Goal: Transaction & Acquisition: Purchase product/service

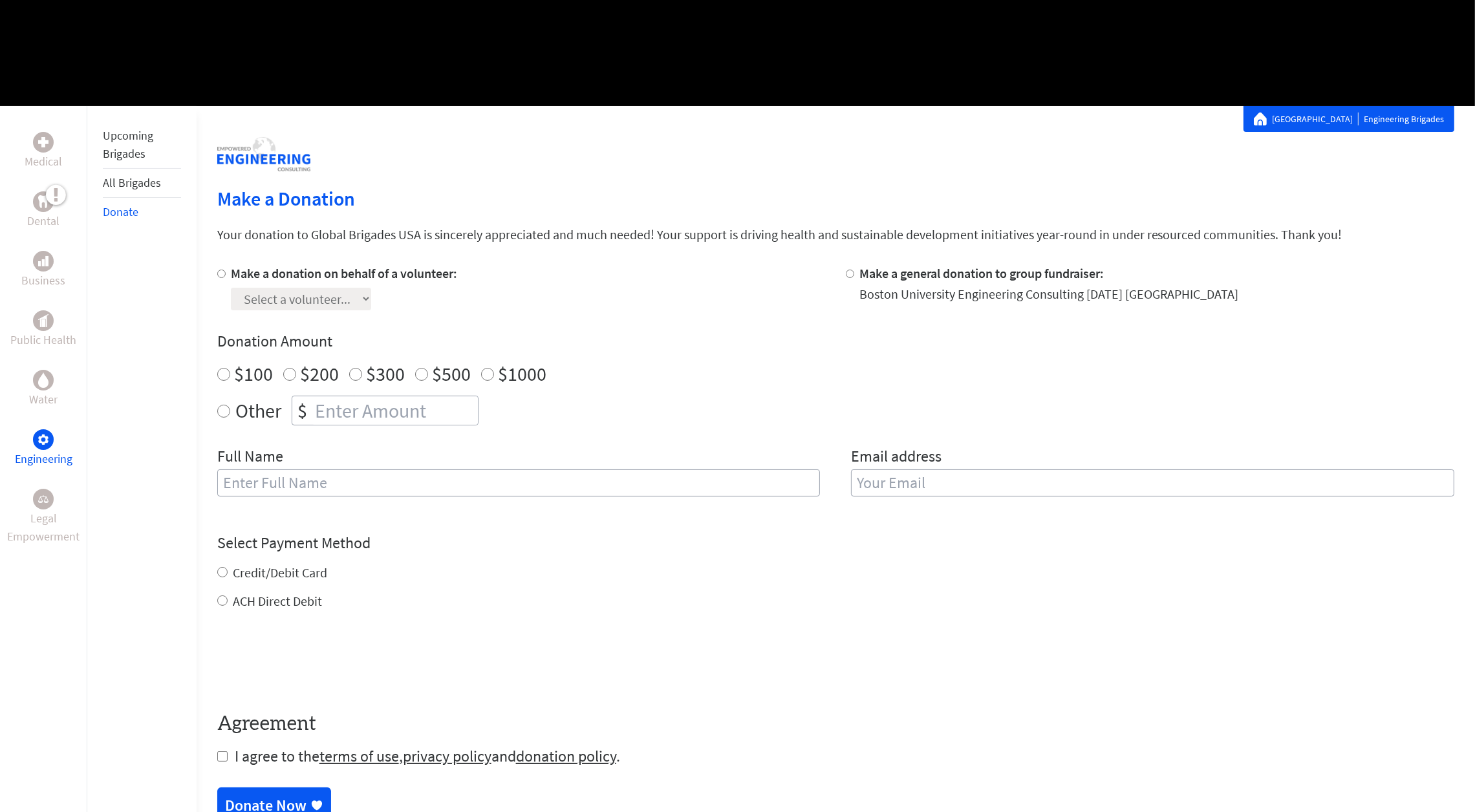
scroll to position [133, 0]
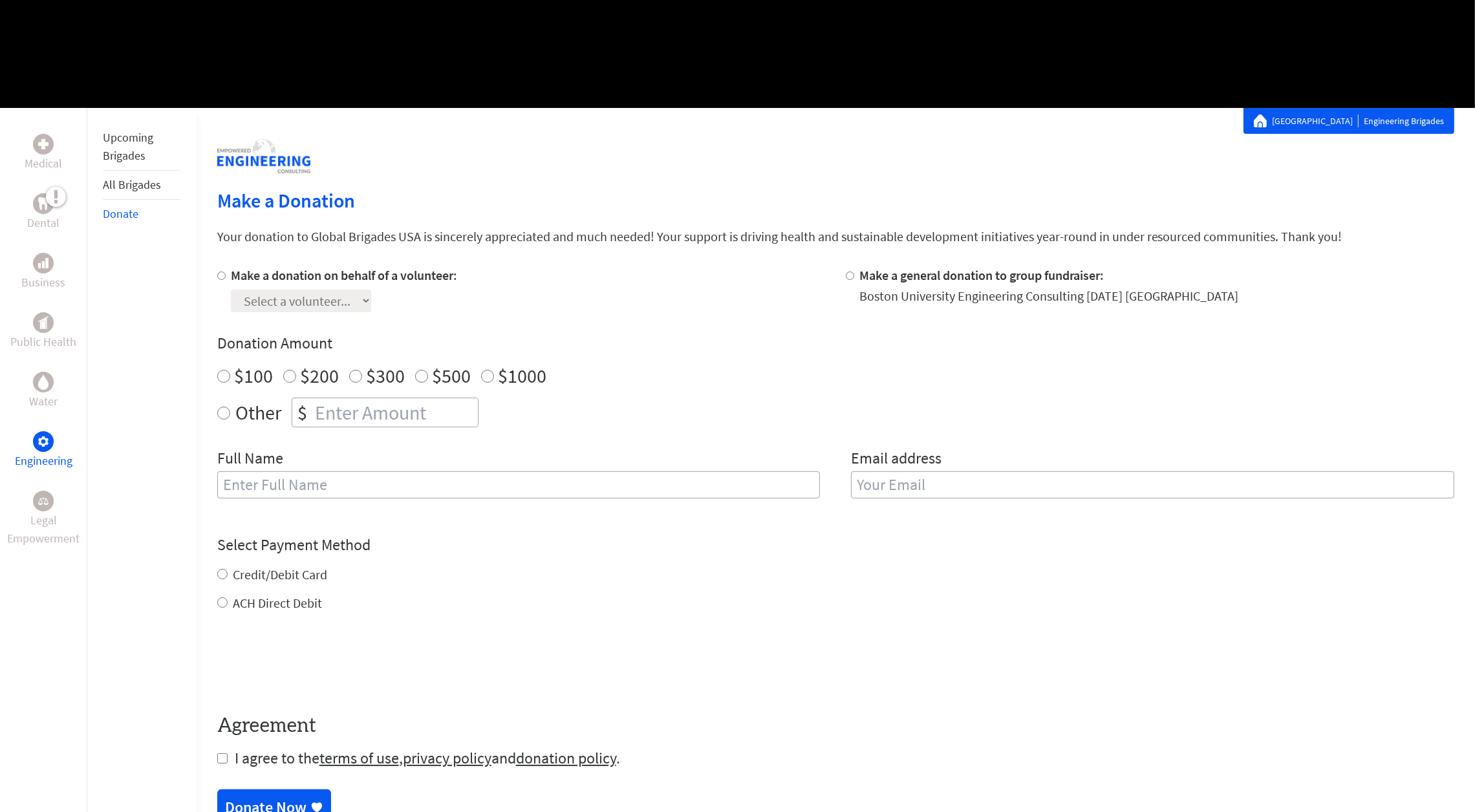
click at [226, 269] on div at bounding box center [223, 290] width 14 height 46
click at [220, 277] on input "Make a donation on behalf of a volunteer:" at bounding box center [221, 275] width 9 height 9
radio input "true"
click at [220, 277] on input "Make a donation on behalf of a volunteer:" at bounding box center [221, 275] width 9 height 9
click at [347, 296] on select "Select a volunteer..." at bounding box center [301, 301] width 140 height 22
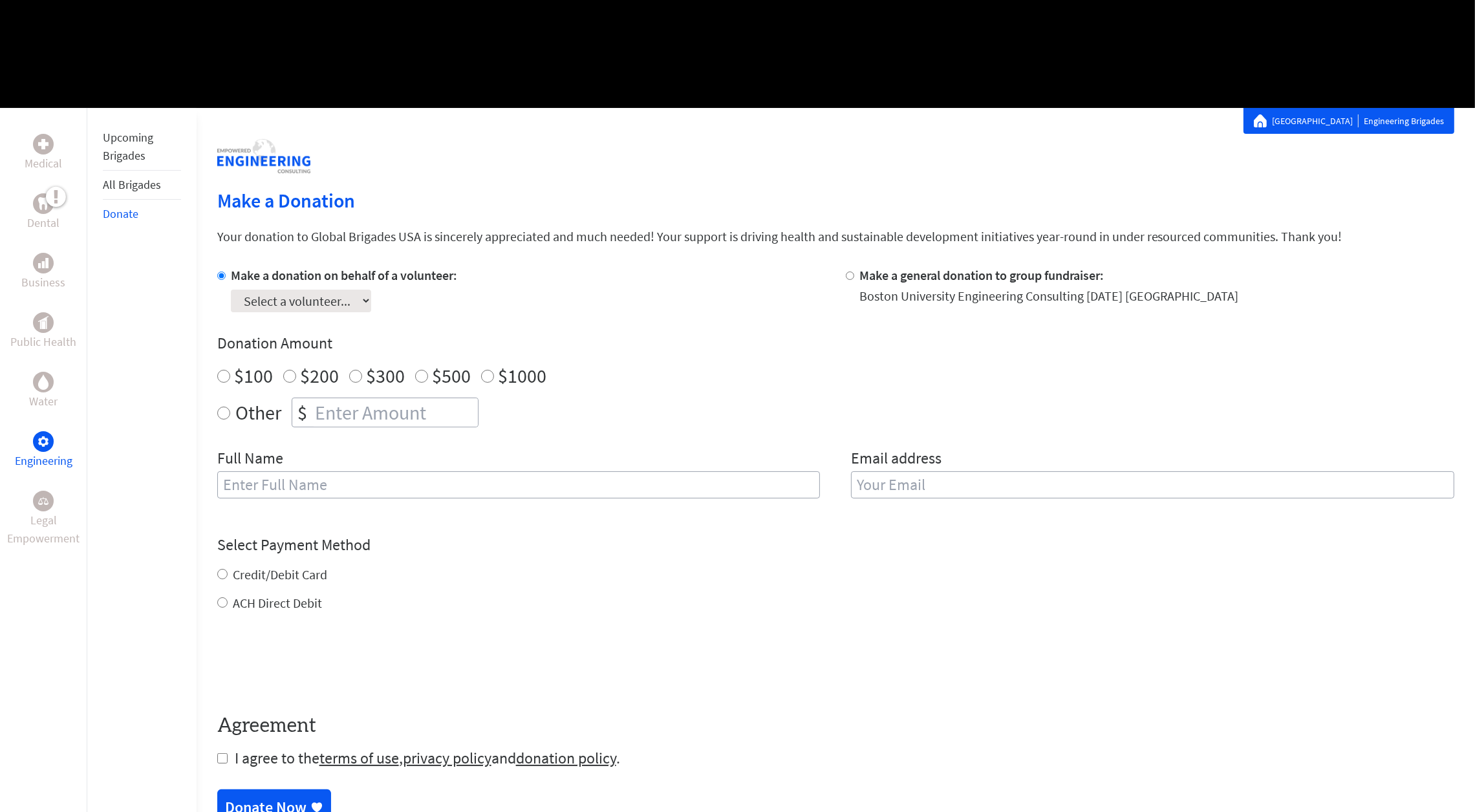
click at [436, 310] on div "Select a volunteer..." at bounding box center [344, 298] width 227 height 28
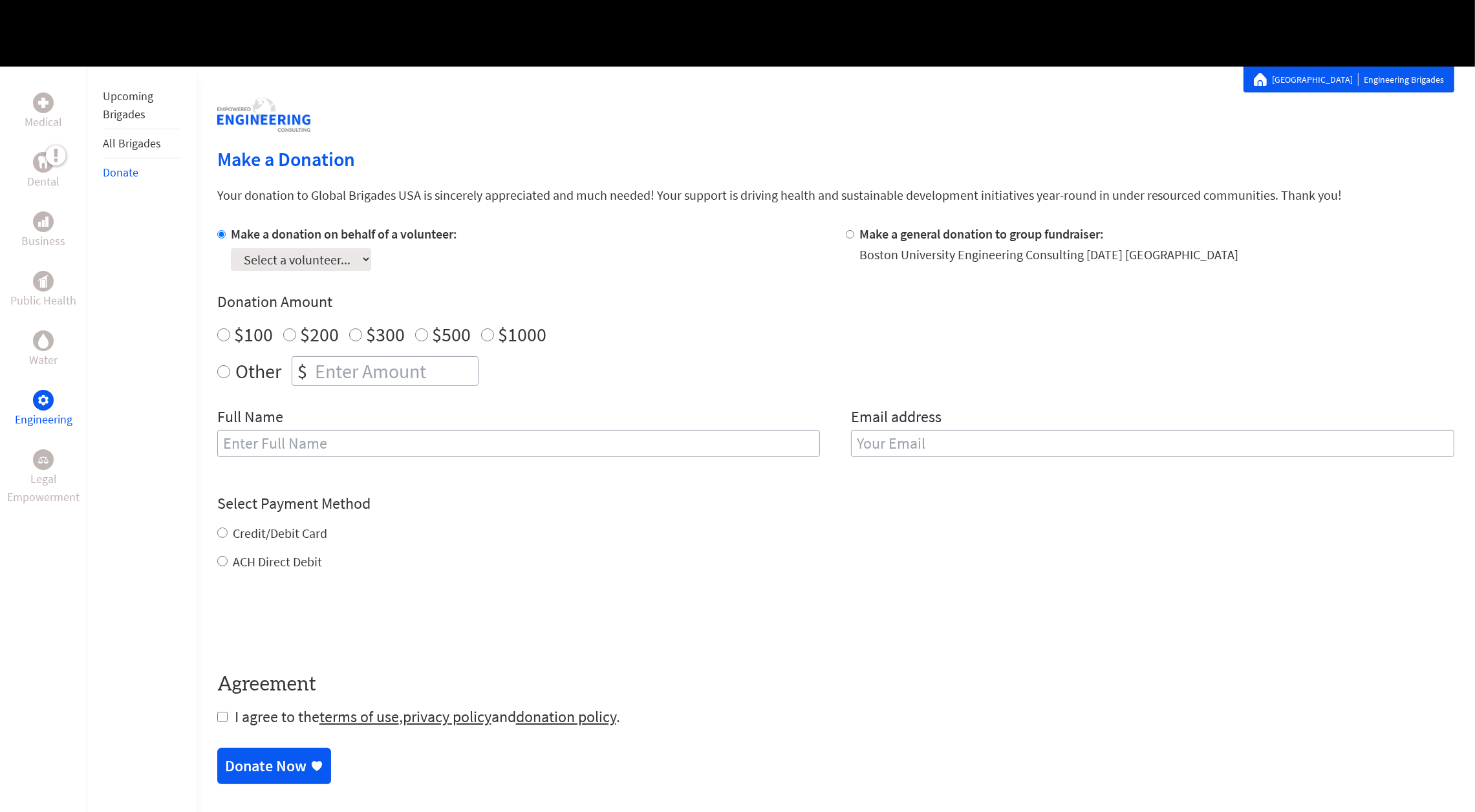
scroll to position [173, 0]
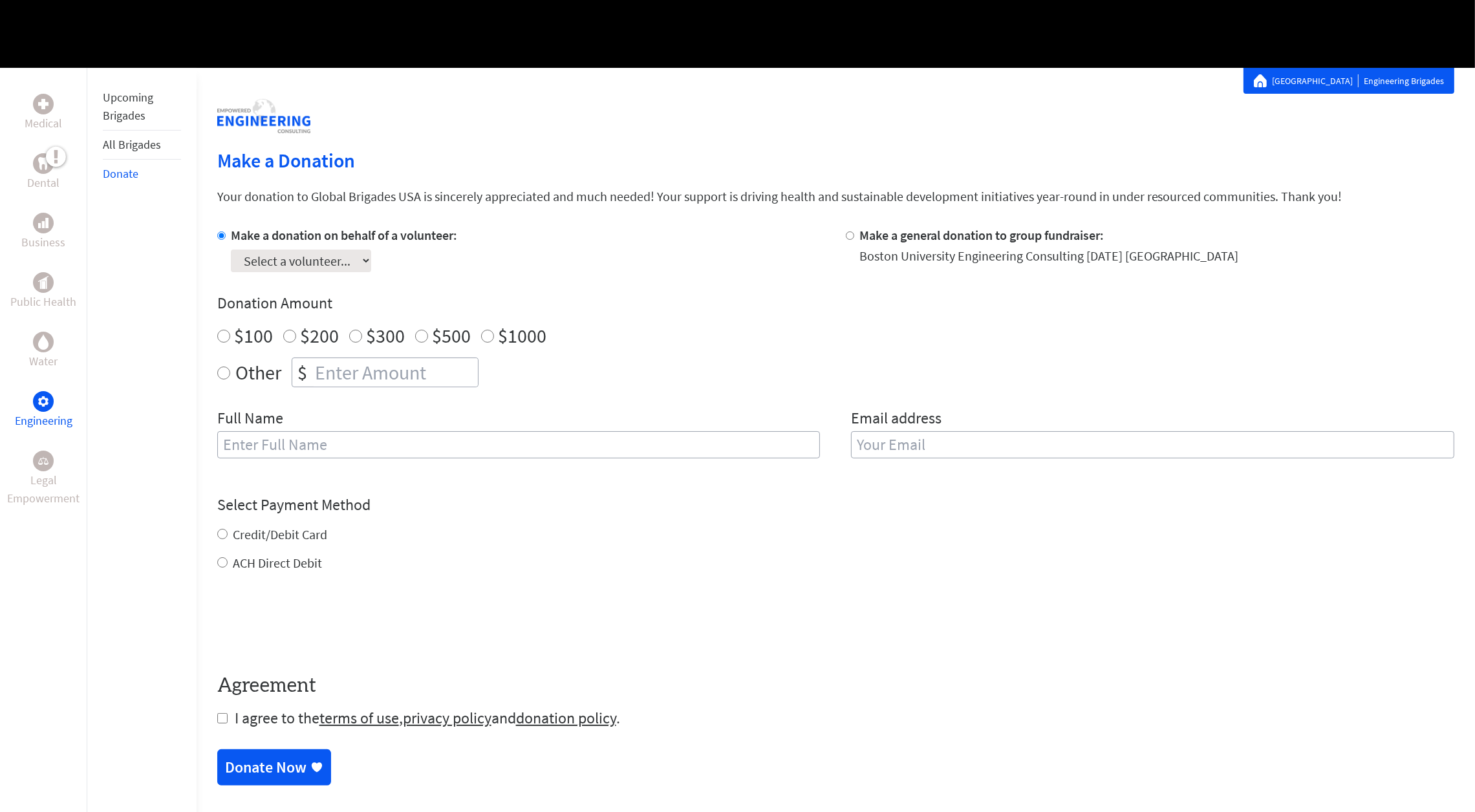
click at [852, 234] on input "Make a general donation to group fundraiser:" at bounding box center [850, 235] width 9 height 9
radio input "true"
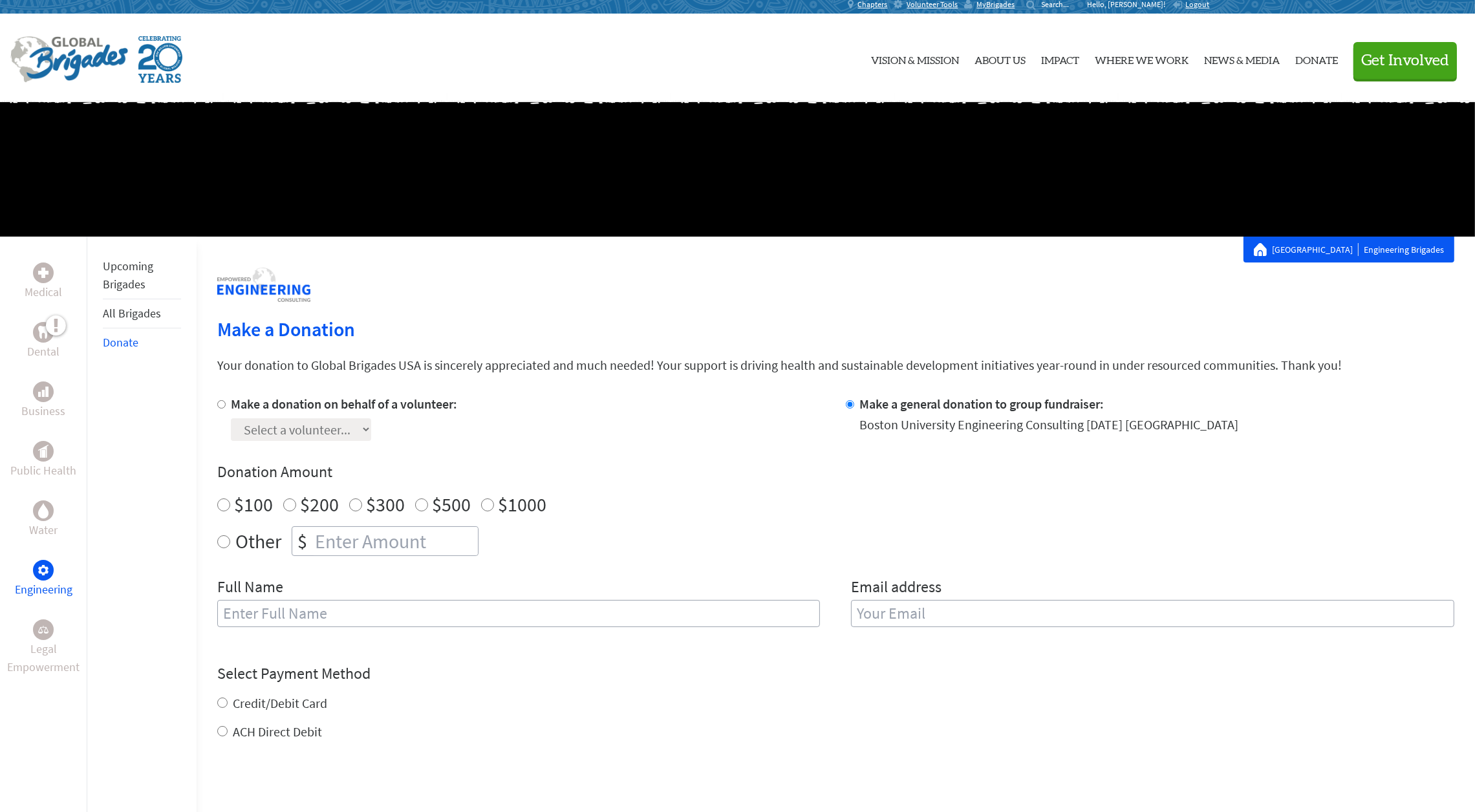
scroll to position [0, 0]
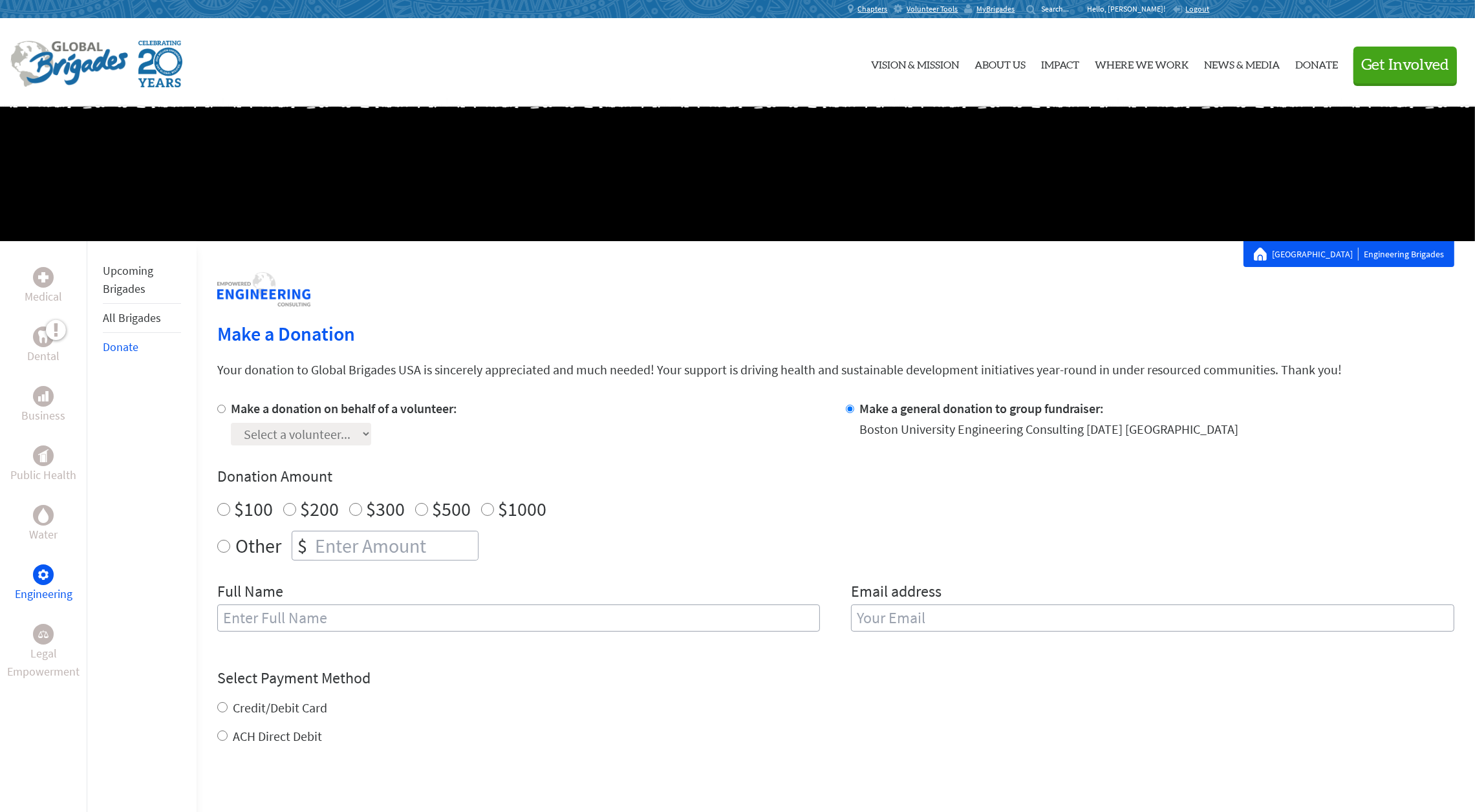
click at [119, 316] on link "All Brigades" at bounding box center [132, 317] width 58 height 15
